Goal: Task Accomplishment & Management: Manage account settings

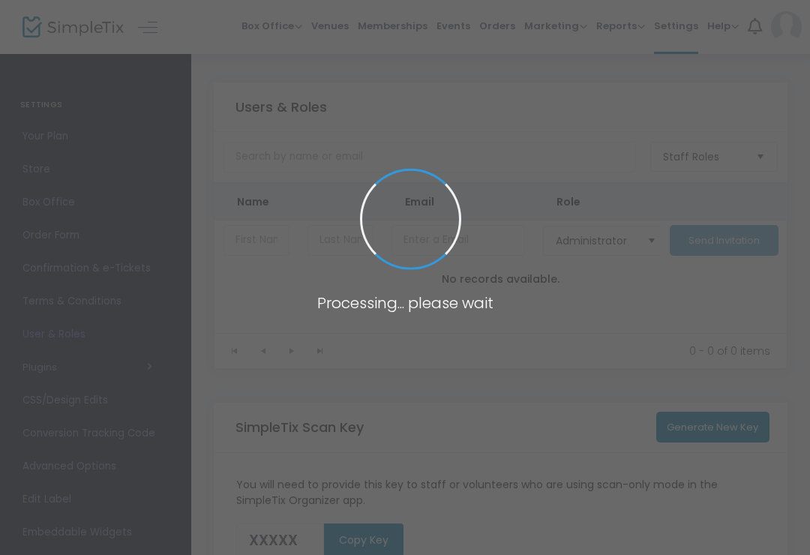
type input "HYVCZ"
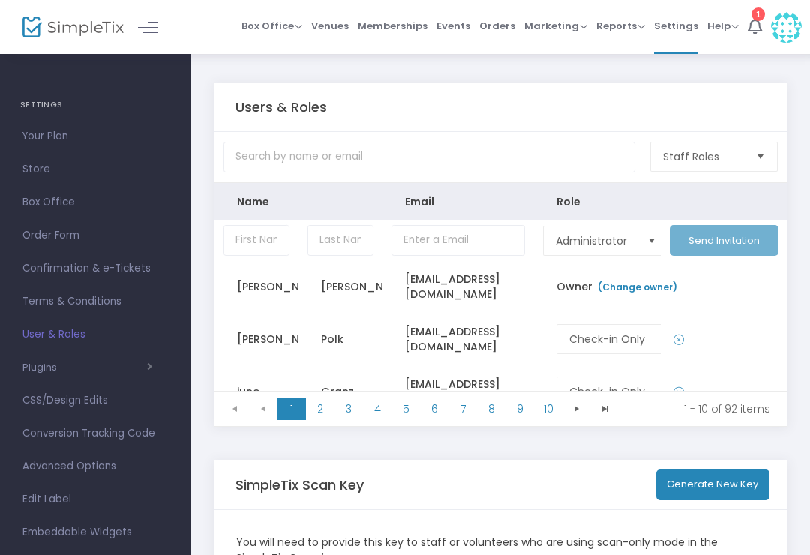
click at [75, 333] on span "User & Roles" at bounding box center [96, 335] width 146 height 20
click at [266, 248] on input "Data table" at bounding box center [257, 240] width 66 height 31
type input "[PERSON_NAME]"
click at [471, 250] on input "Data table" at bounding box center [459, 240] width 134 height 31
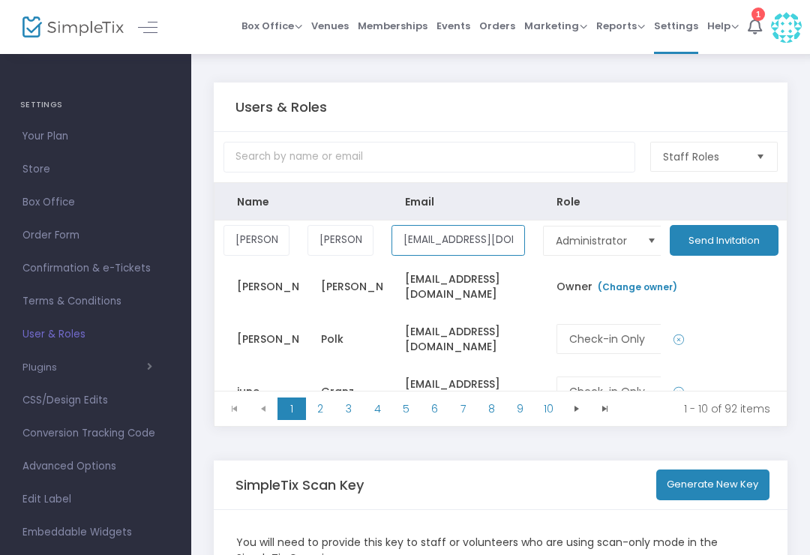
type input "[EMAIL_ADDRESS][DOMAIN_NAME]"
click at [621, 240] on span "Administrator" at bounding box center [595, 240] width 78 height 15
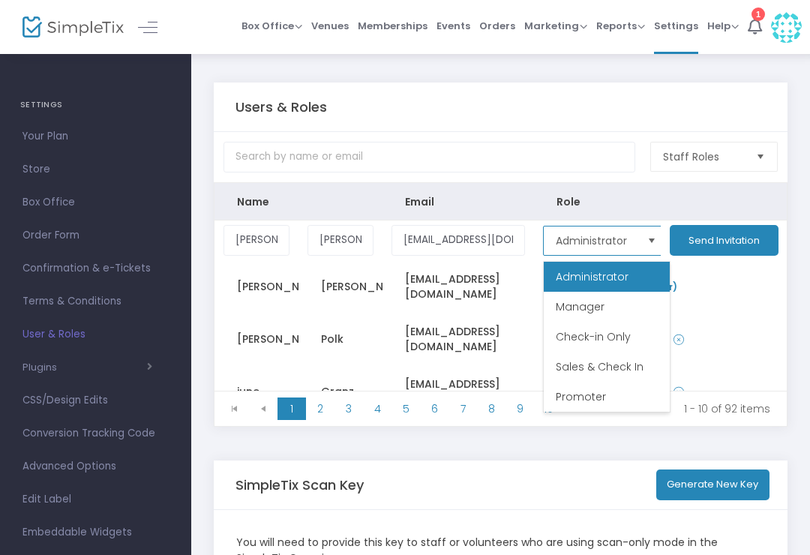
click at [621, 344] on span "Check-in Only" at bounding box center [593, 336] width 75 height 15
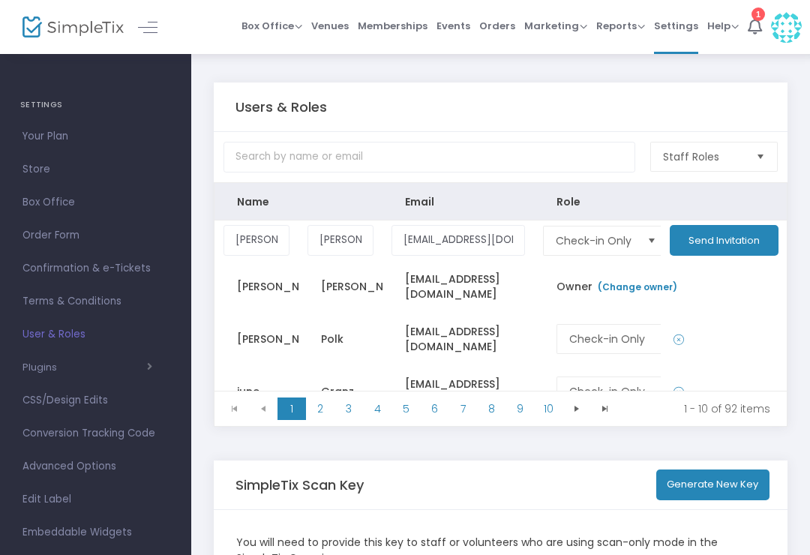
click at [722, 240] on button "Send Invitation" at bounding box center [724, 240] width 109 height 31
